Goal: Task Accomplishment & Management: Manage account settings

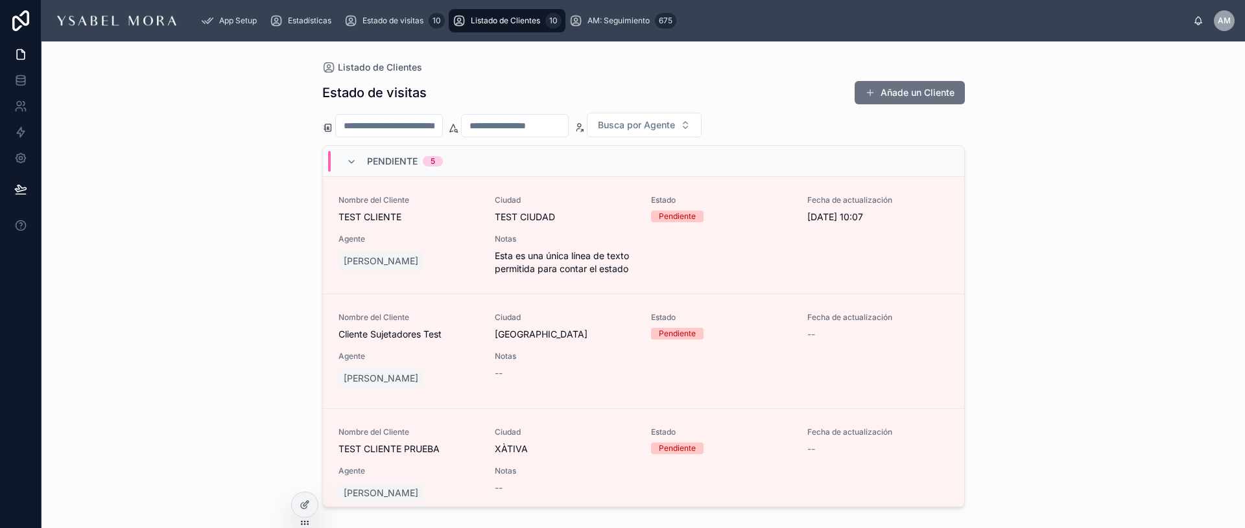
click at [349, 161] on icon at bounding box center [351, 162] width 10 height 10
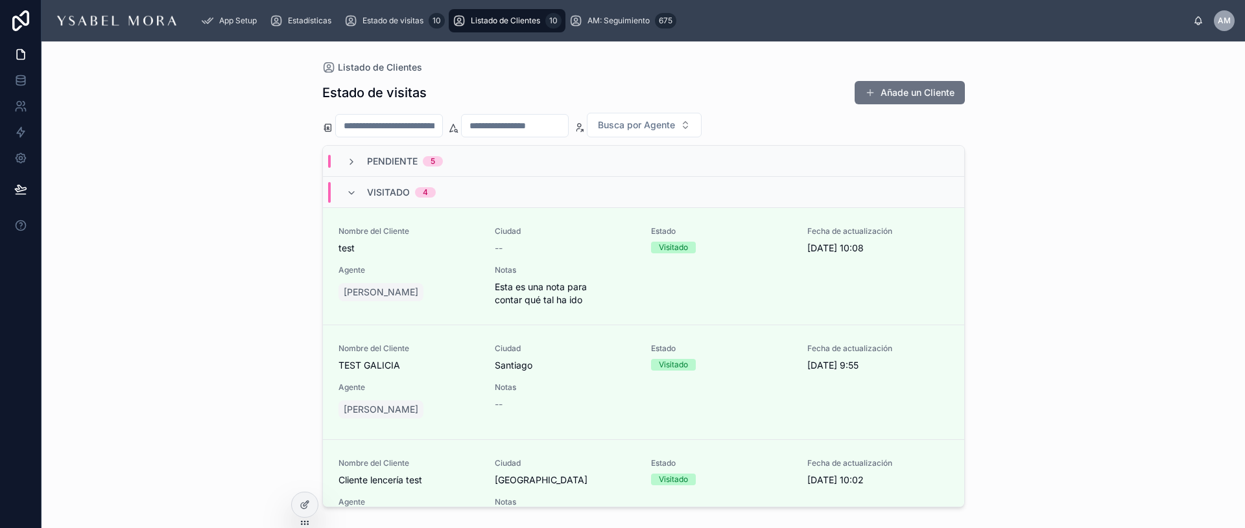
click at [352, 191] on icon at bounding box center [351, 193] width 10 height 10
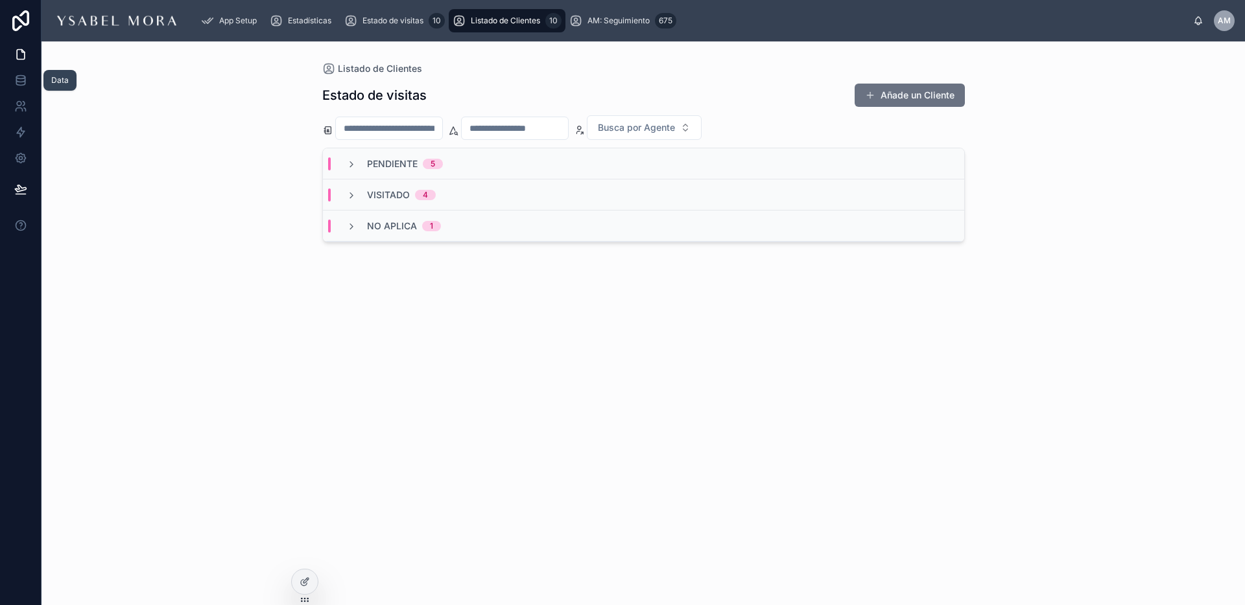
click at [18, 80] on icon at bounding box center [20, 80] width 13 height 13
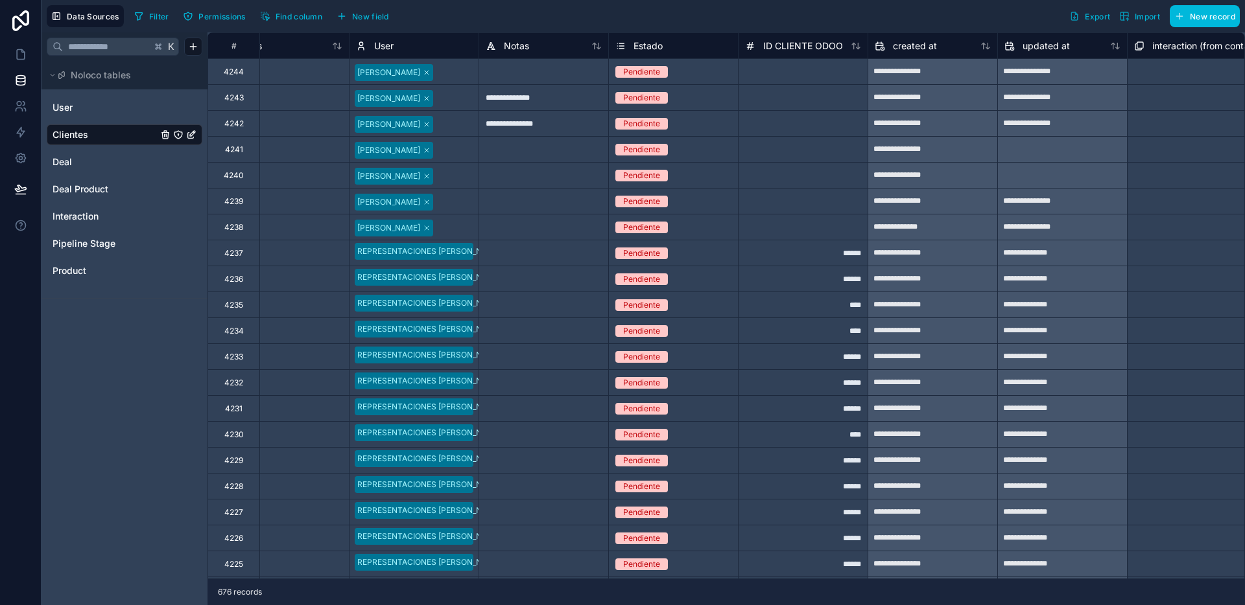
scroll to position [0, 1098]
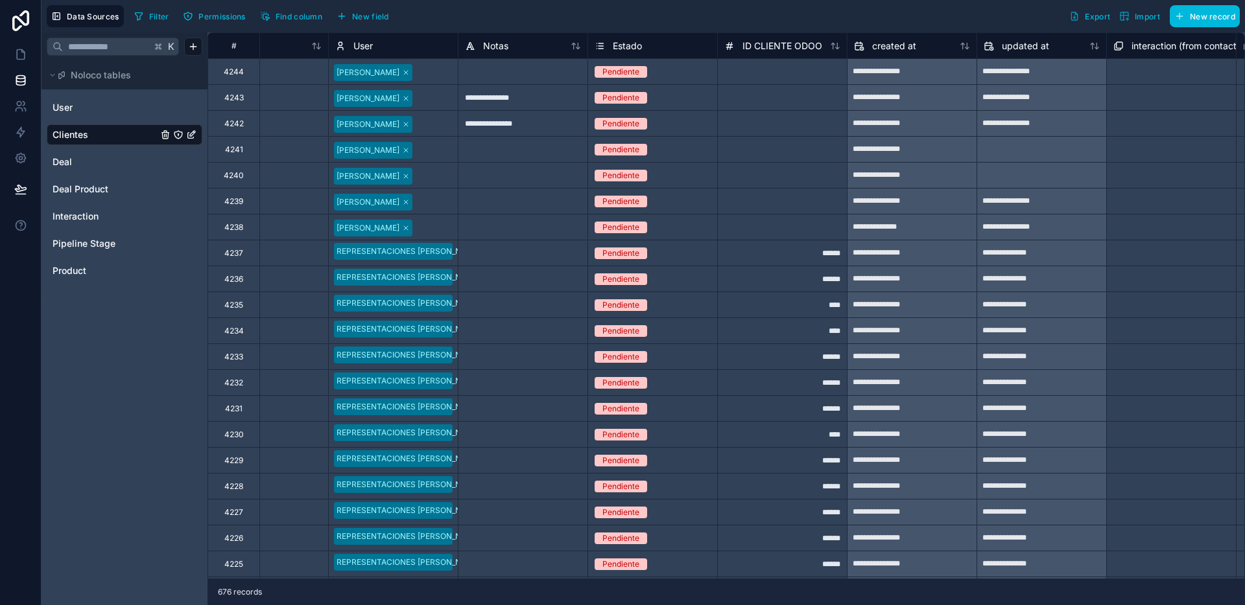
click at [802, 54] on div "ID CLIENTE ODOO" at bounding box center [782, 45] width 130 height 26
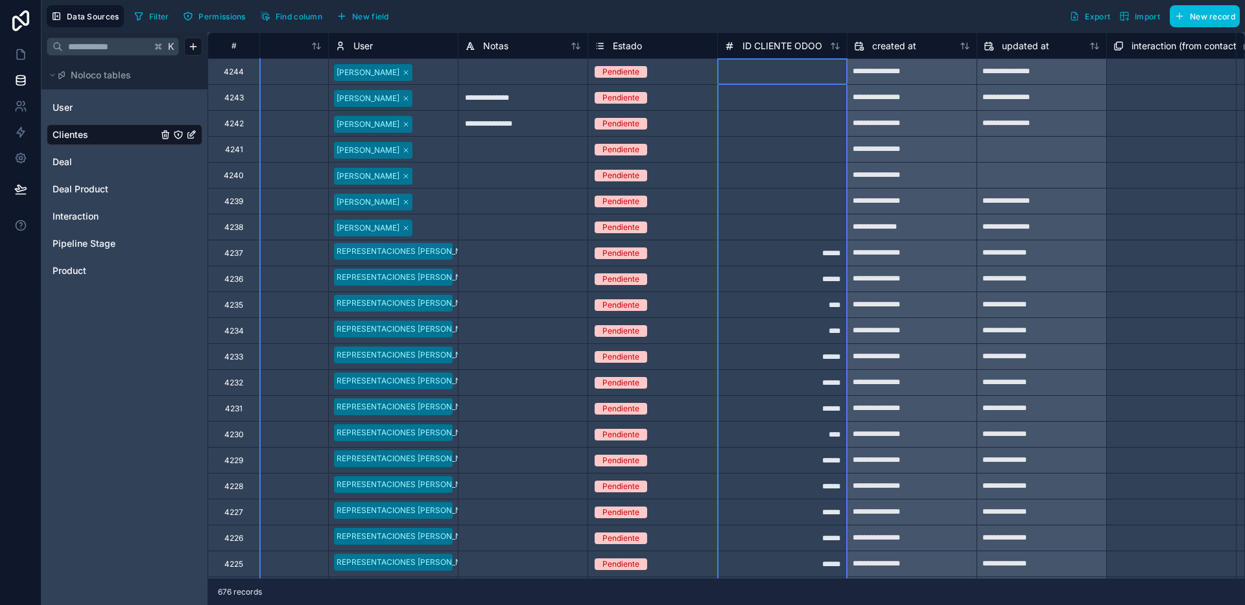
click at [806, 46] on span "ID CLIENTE ODOO" at bounding box center [782, 46] width 80 height 13
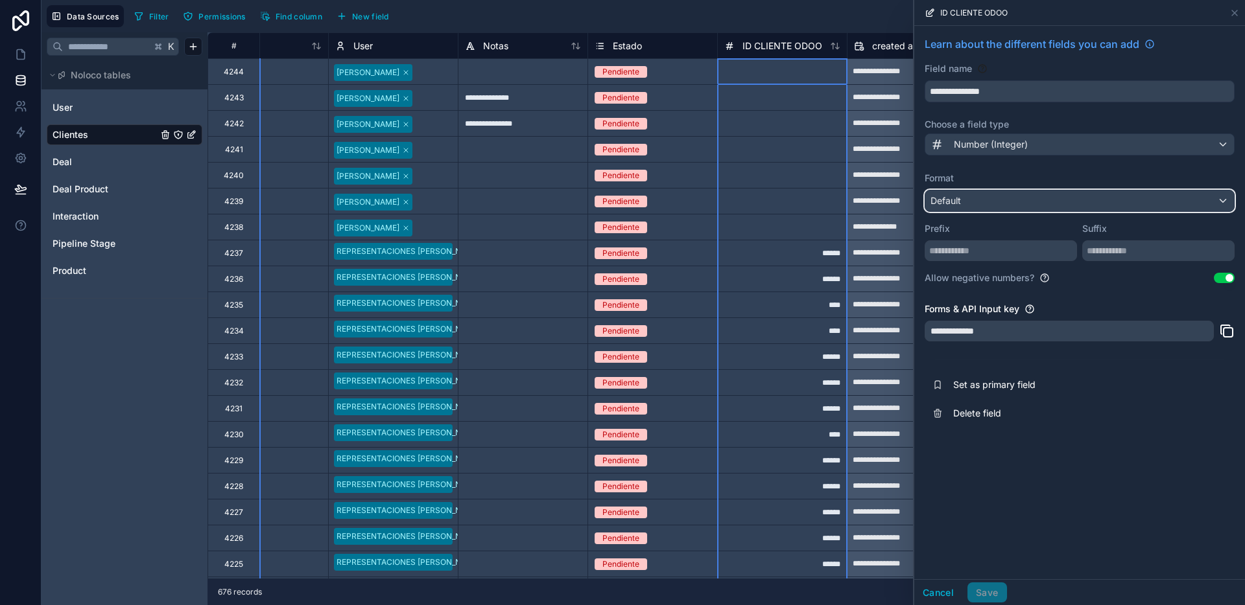
click at [1013, 201] on div "Default" at bounding box center [1079, 201] width 309 height 21
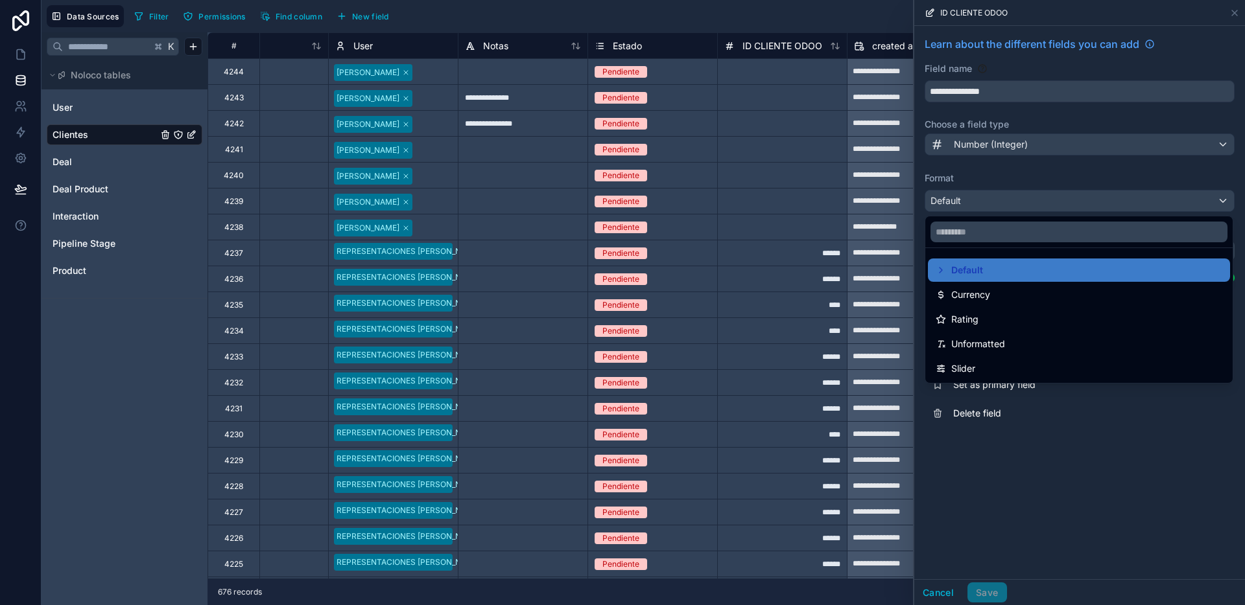
click at [995, 347] on span "Unformatted" at bounding box center [978, 344] width 54 height 16
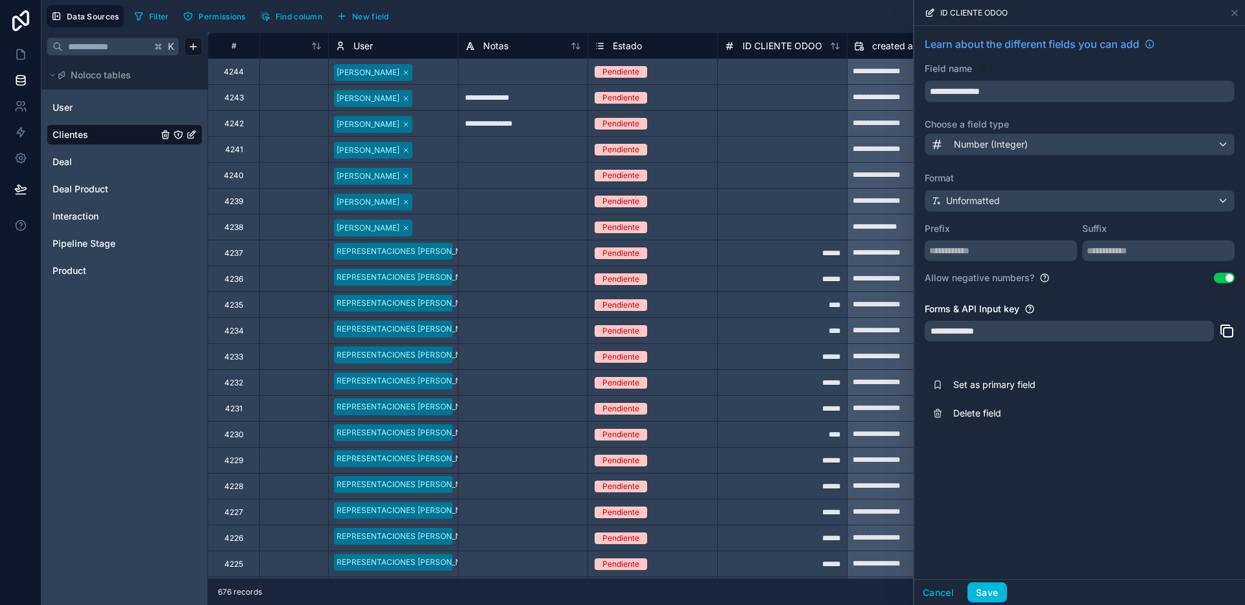
click at [985, 528] on button "Save" at bounding box center [986, 593] width 39 height 21
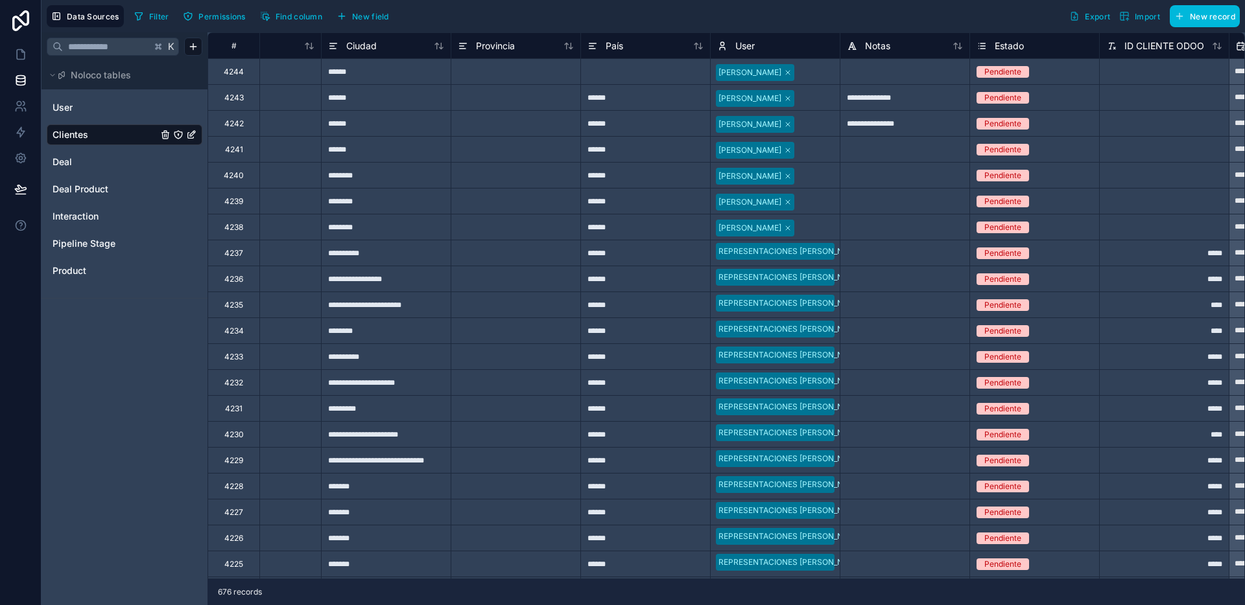
scroll to position [0, 1044]
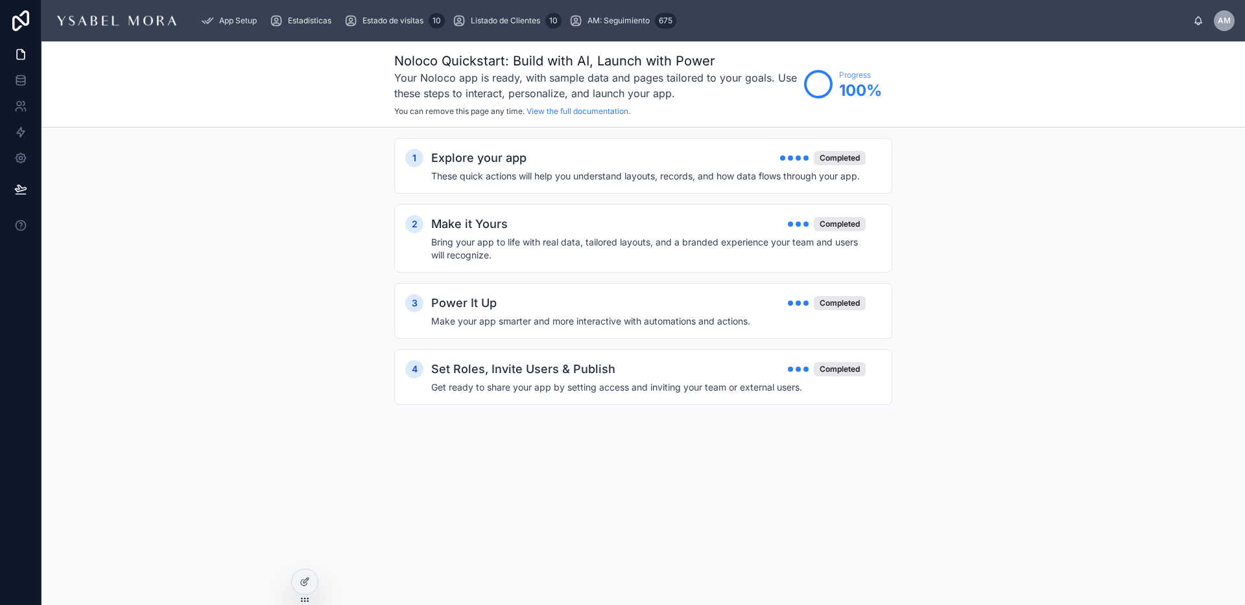
click at [305, 19] on span "Estadísticas" at bounding box center [309, 21] width 43 height 10
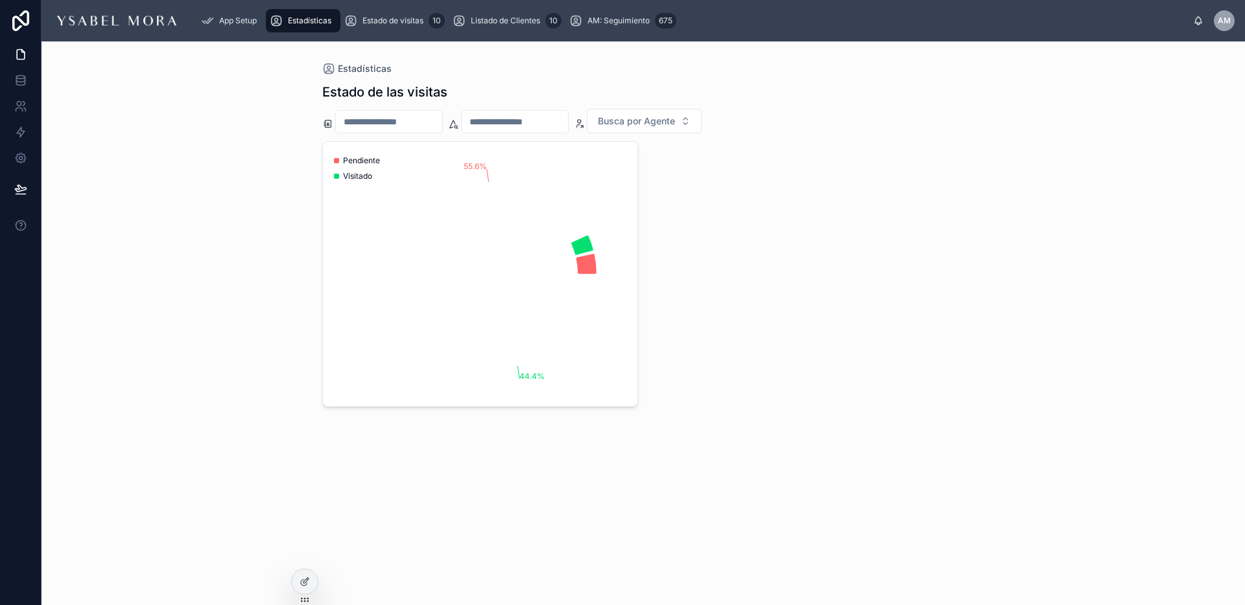
click at [238, 18] on span "App Setup" at bounding box center [238, 21] width 38 height 10
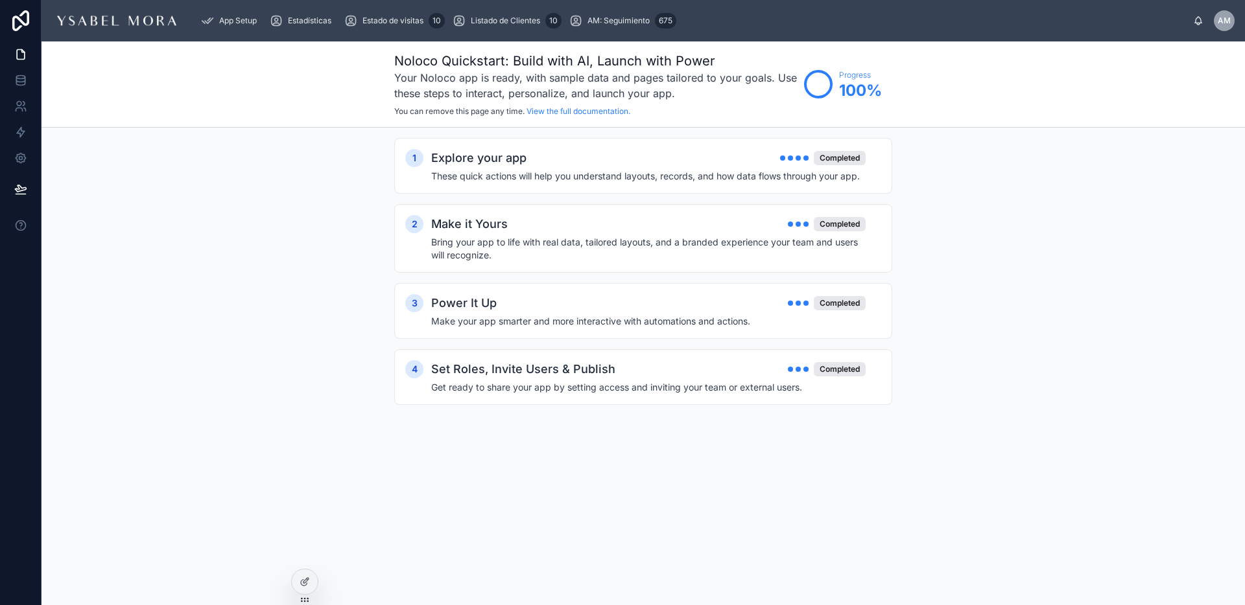
click at [304, 19] on span "Estadísticas" at bounding box center [309, 21] width 43 height 10
